Goal: Navigation & Orientation: Find specific page/section

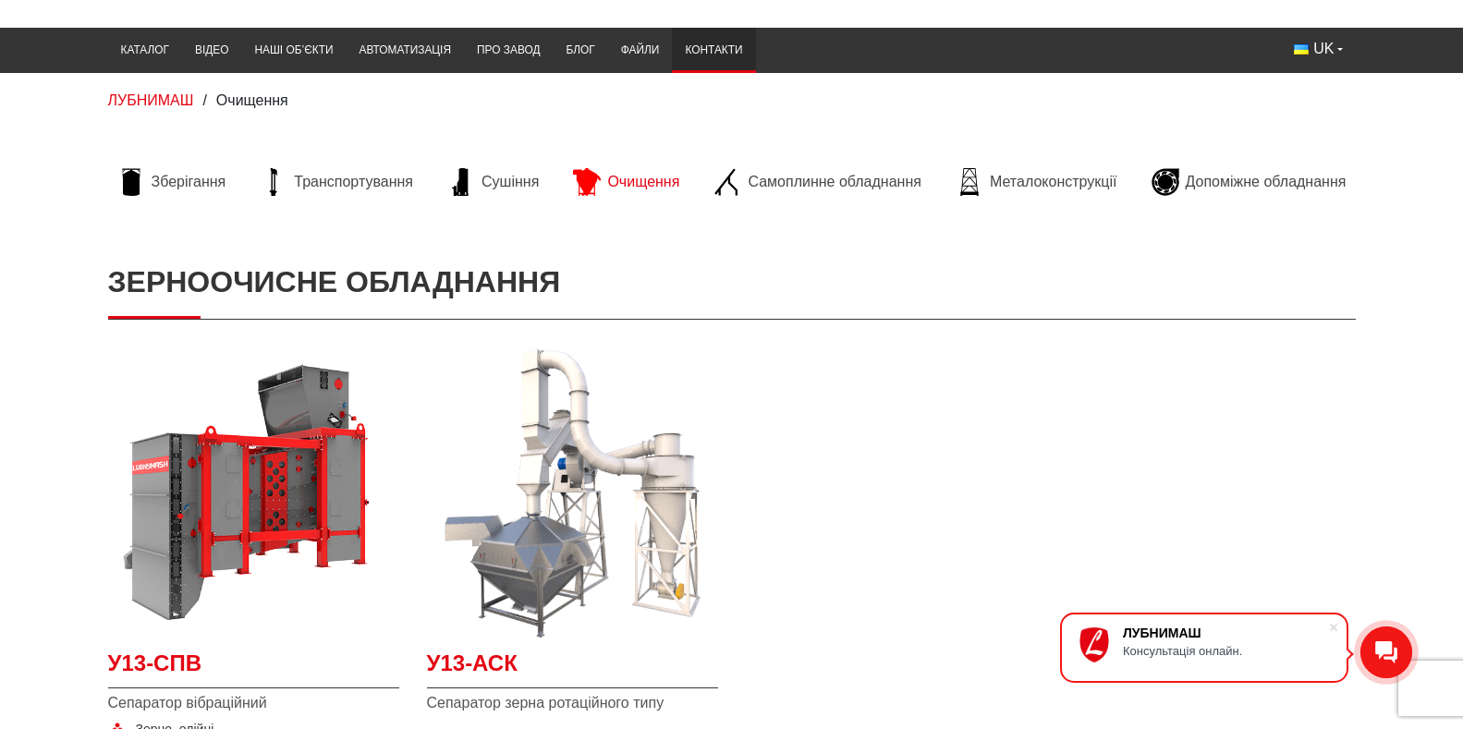
scroll to position [92, 0]
click at [672, 48] on link "Контакти" at bounding box center [713, 50] width 83 height 36
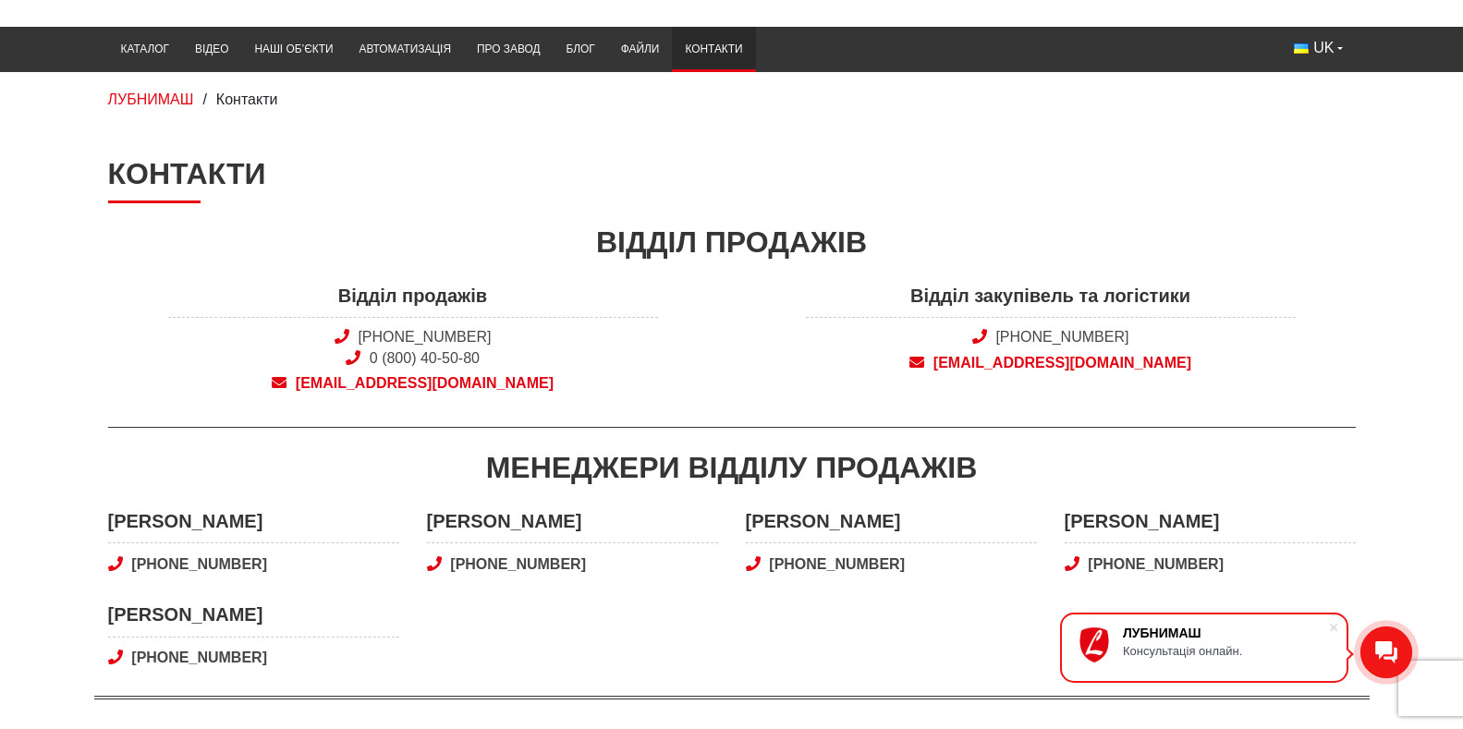
scroll to position [92, 0]
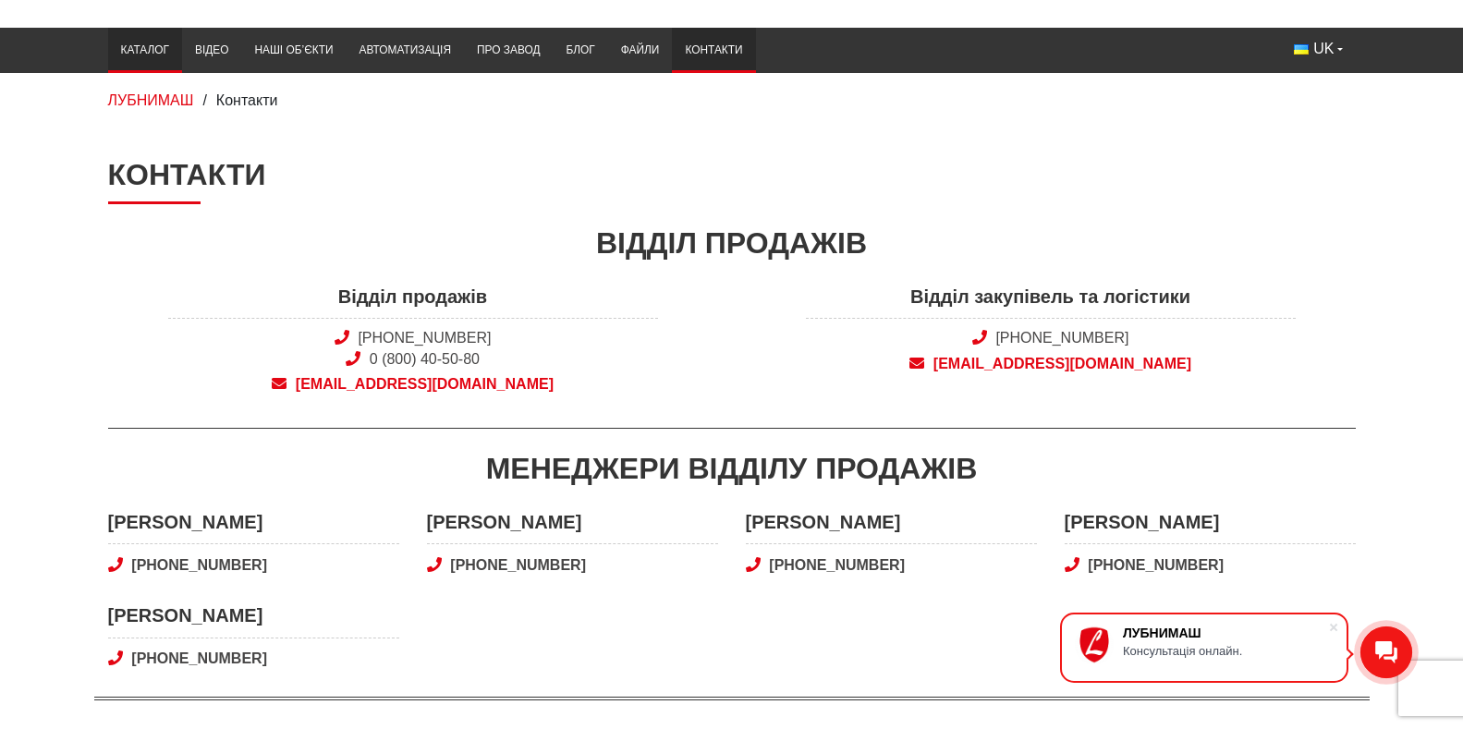
click at [108, 45] on link "Каталог" at bounding box center [145, 50] width 74 height 36
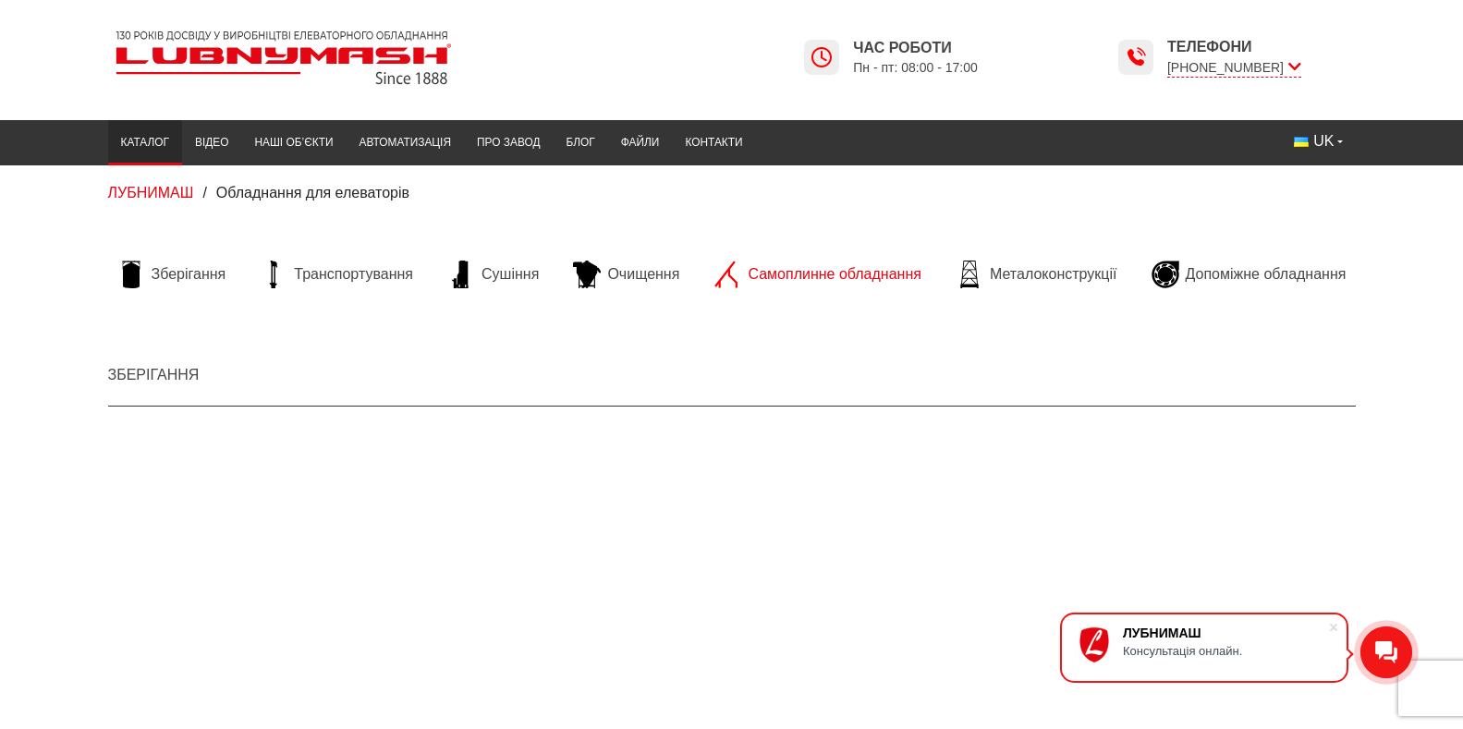
click at [831, 270] on span "Самоплинне обладнання" at bounding box center [834, 274] width 173 height 20
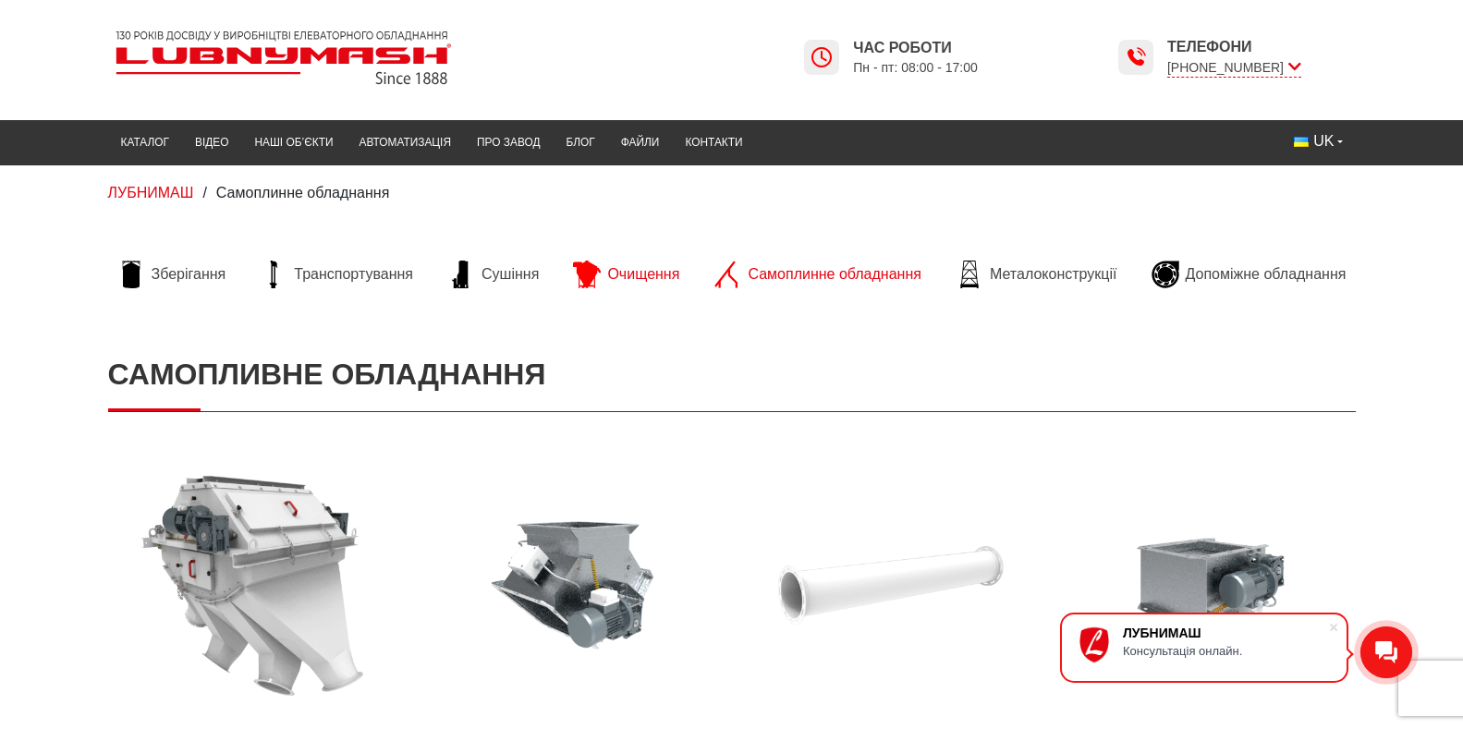
click at [630, 267] on span "Очищення" at bounding box center [643, 274] width 72 height 20
